Goal: Find specific page/section: Find specific page/section

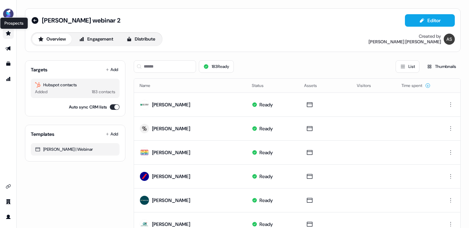
click at [7, 34] on icon "Go to prospects" at bounding box center [9, 34] width 6 height 6
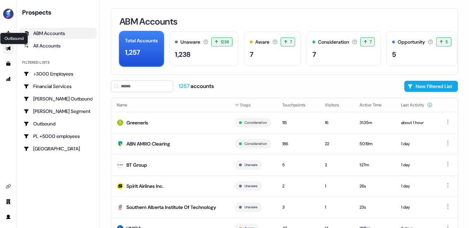
click at [7, 47] on icon "Go to outbound experience" at bounding box center [8, 48] width 5 height 5
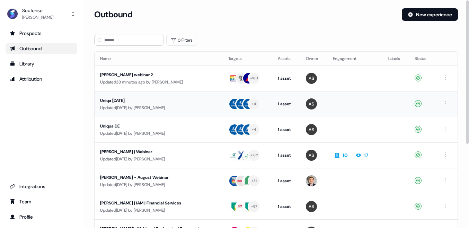
click at [121, 99] on div "Uniqa [DATE]" at bounding box center [158, 100] width 117 height 7
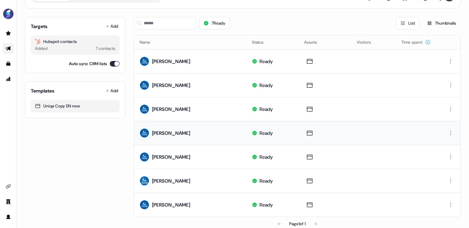
scroll to position [42, 0]
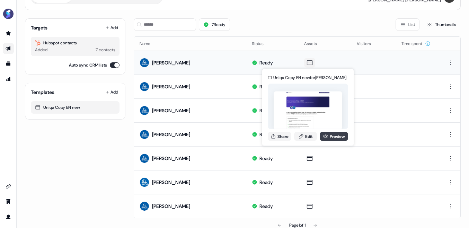
click at [330, 136] on link "Preview" at bounding box center [334, 136] width 28 height 9
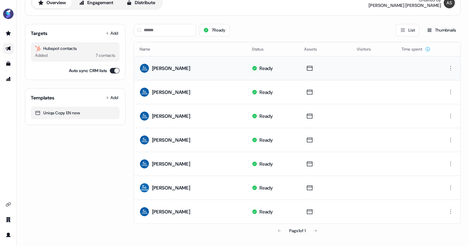
scroll to position [36, 0]
